Goal: Transaction & Acquisition: Purchase product/service

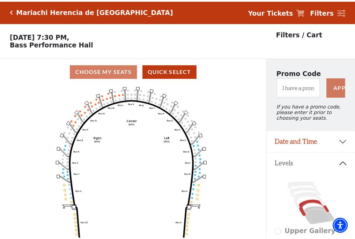
scroll to position [32, 0]
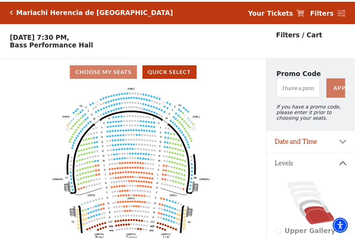
scroll to position [32, 0]
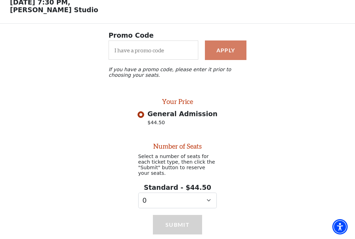
scroll to position [57, 0]
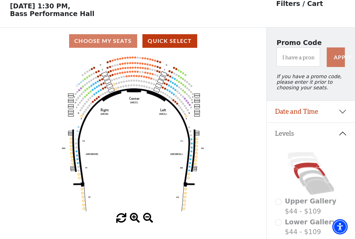
scroll to position [32, 0]
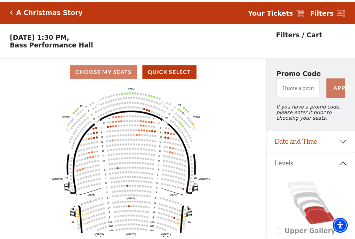
scroll to position [32, 0]
